Goal: Transaction & Acquisition: Subscribe to service/newsletter

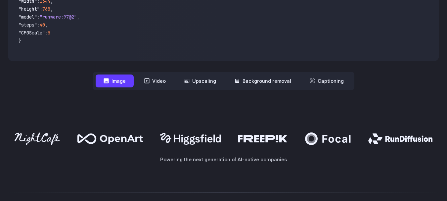
scroll to position [331, 0]
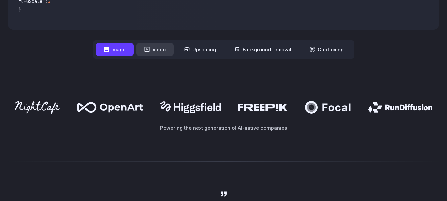
click at [164, 50] on button "Video" at bounding box center [154, 49] width 37 height 13
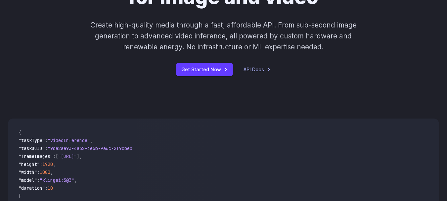
scroll to position [66, 0]
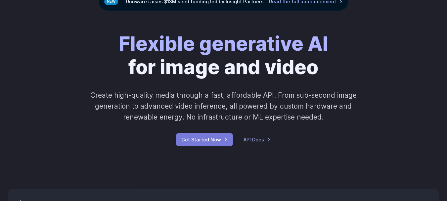
click at [221, 136] on link "Get Started Now" at bounding box center [204, 139] width 57 height 13
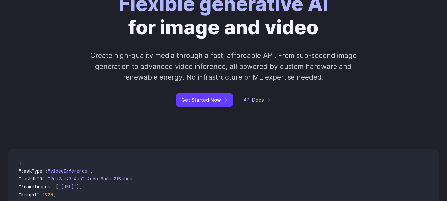
scroll to position [0, 0]
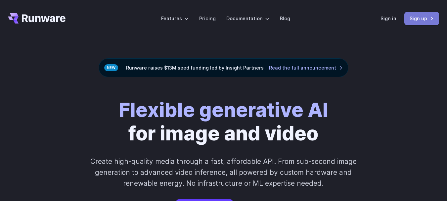
click at [437, 17] on link "Sign up" at bounding box center [422, 18] width 35 height 13
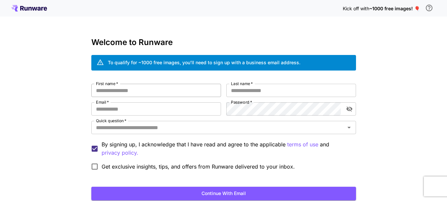
click at [162, 86] on input "First name   *" at bounding box center [156, 90] width 130 height 13
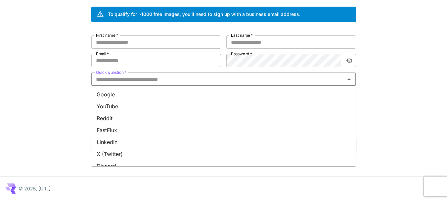
click at [213, 80] on input "Quick question   *" at bounding box center [218, 78] width 250 height 9
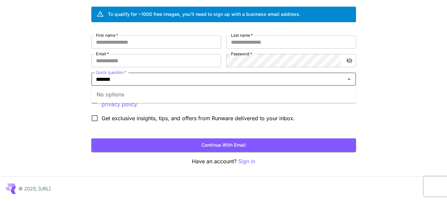
type input "*******"
click at [394, 102] on div "Kick off with ~1000 free images! 🎈 Welcome to Runware To qualify for ~1000 free…" at bounding box center [223, 76] width 447 height 249
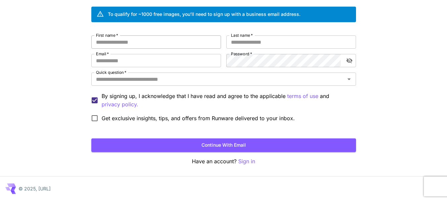
click at [135, 43] on input "First name   *" at bounding box center [156, 41] width 130 height 13
type input "*******"
click at [273, 37] on input "Last name   *" at bounding box center [291, 41] width 130 height 13
type input "*"
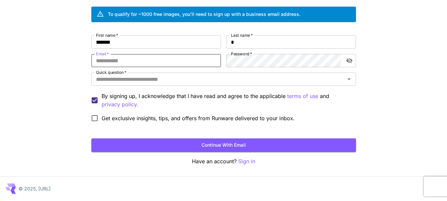
click at [184, 63] on input "Email   *" at bounding box center [156, 60] width 130 height 13
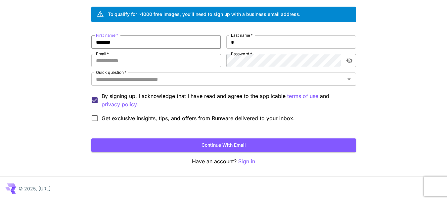
drag, startPoint x: 154, startPoint y: 41, endPoint x: 67, endPoint y: 41, distance: 87.1
click at [67, 41] on div "Kick off with ~1000 free images! 🎈 Welcome to Runware To qualify for ~1000 free…" at bounding box center [223, 76] width 447 height 249
type input "******"
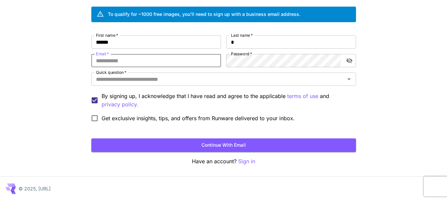
click at [132, 61] on input "Email   *" at bounding box center [156, 60] width 130 height 13
